Goal: Task Accomplishment & Management: Manage account settings

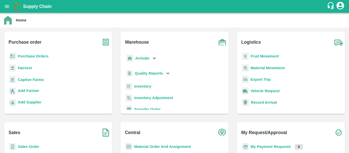
click at [38, 56] on b "Purchase Orders" at bounding box center [33, 56] width 31 height 4
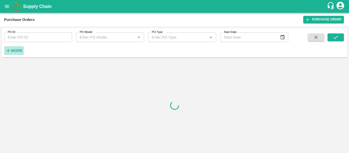
click at [17, 50] on strong "More" at bounding box center [16, 50] width 11 height 4
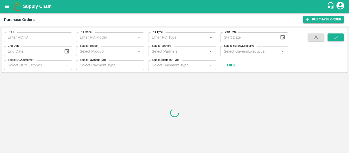
click at [159, 51] on input "Select Partners" at bounding box center [178, 51] width 56 height 7
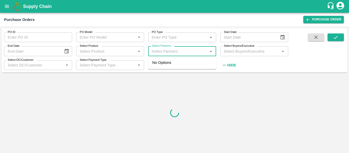
paste input "7820988535"
type input "7820988535"
click at [166, 64] on div "Kalyan Shivaji Khatik-Newasa, -7820988535" at bounding box center [182, 65] width 68 height 15
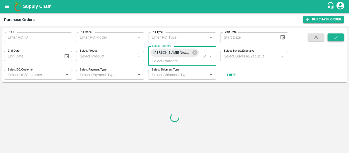
click at [338, 37] on icon "submit" at bounding box center [336, 37] width 6 height 6
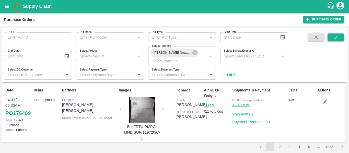
click at [333, 37] on icon "submit" at bounding box center [336, 37] width 6 height 6
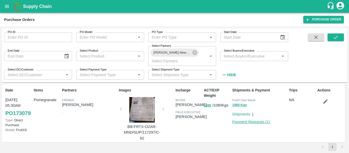
click at [250, 120] on link "Payment Requests ( 1 )" at bounding box center [251, 122] width 38 height 4
drag, startPoint x: 347, startPoint y: 103, endPoint x: 348, endPoint y: 109, distance: 6.4
click at [348, 109] on div "PO ID PO ID PO Model PO Model   * PO Type PO Type   * Start Date Start Date End…" at bounding box center [174, 89] width 349 height 127
drag, startPoint x: 347, startPoint y: 99, endPoint x: 347, endPoint y: 110, distance: 11.0
click at [347, 110] on div "PO ID PO ID PO Model PO Model   * PO Type PO Type   * Start Date Start Date End…" at bounding box center [174, 89] width 349 height 127
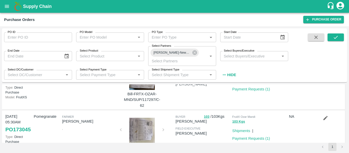
scroll to position [38, 0]
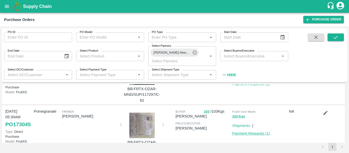
click at [251, 133] on link "Payment Requests ( 1 )" at bounding box center [251, 133] width 38 height 4
